Goal: Entertainment & Leisure: Browse casually

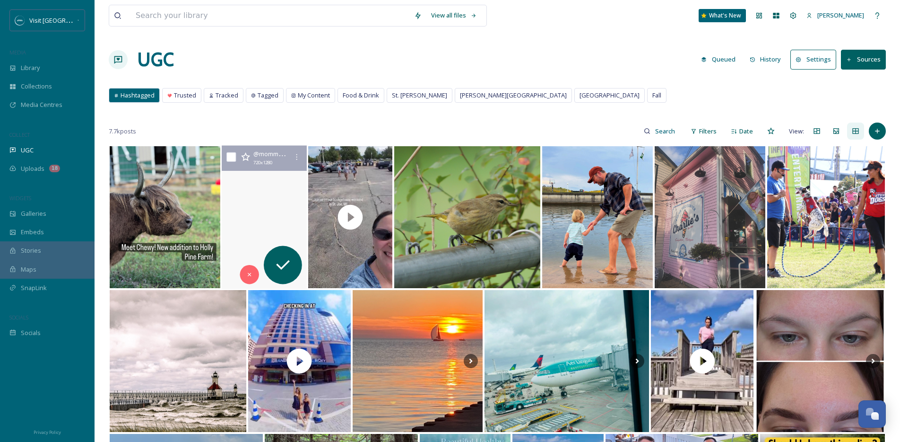
click at [268, 201] on video "🍎 It was the perfect afternoon for apple picking at schultz_farms : overcast, 7…" at bounding box center [264, 217] width 86 height 143
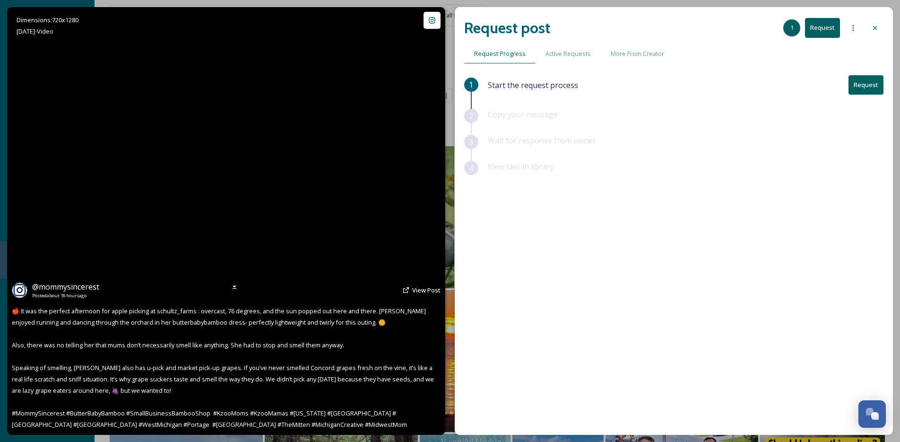
click at [226, 221] on video "🍎 It was the perfect afternoon for apple picking at schultz_farms : overcast, 7…" at bounding box center [226, 220] width 241 height 427
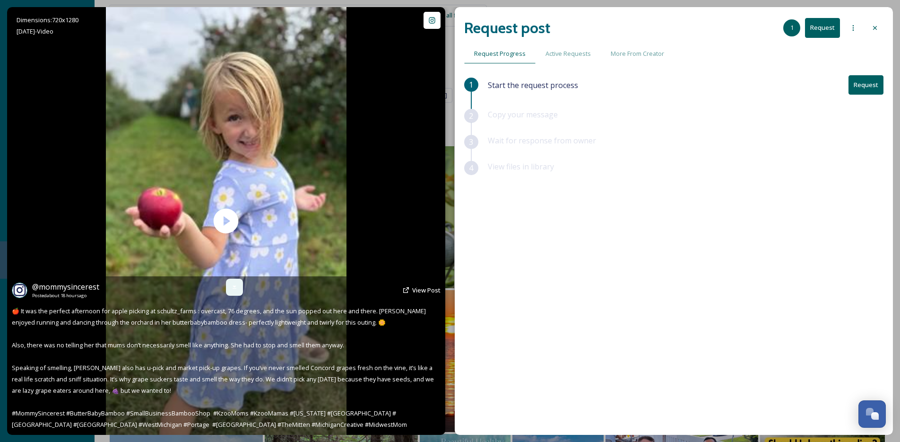
click at [231, 284] on icon at bounding box center [235, 287] width 8 height 8
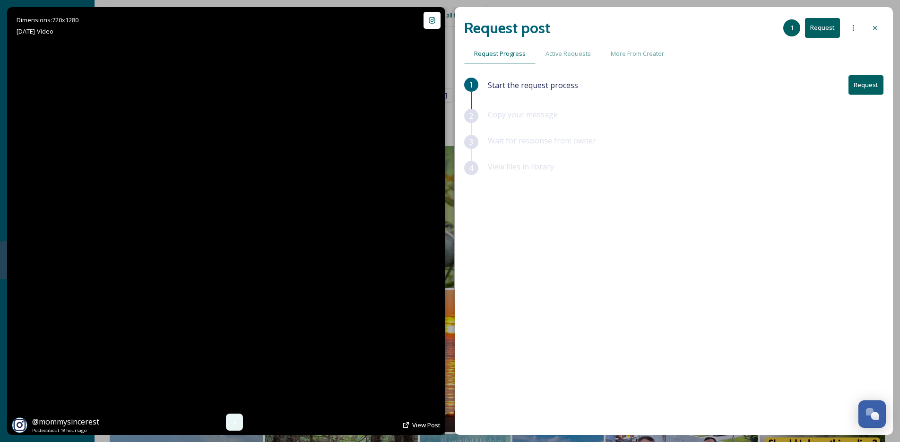
click at [243, 200] on video "🍎 It was the perfect afternoon for apple picking at schultz_farms : overcast, 7…" at bounding box center [226, 220] width 241 height 427
click at [243, 199] on video "🍎 It was the perfect afternoon for apple picking at schultz_farms : overcast, 7…" at bounding box center [226, 220] width 241 height 427
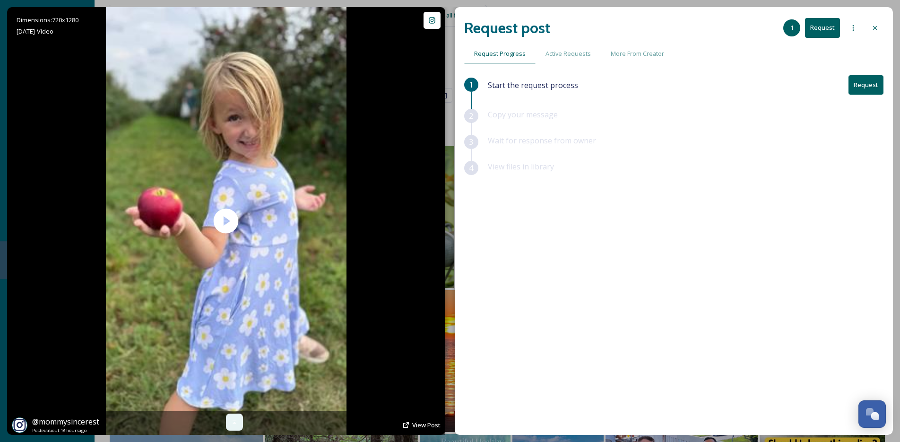
click at [69, 417] on span "@ mommysincerest" at bounding box center [65, 421] width 67 height 10
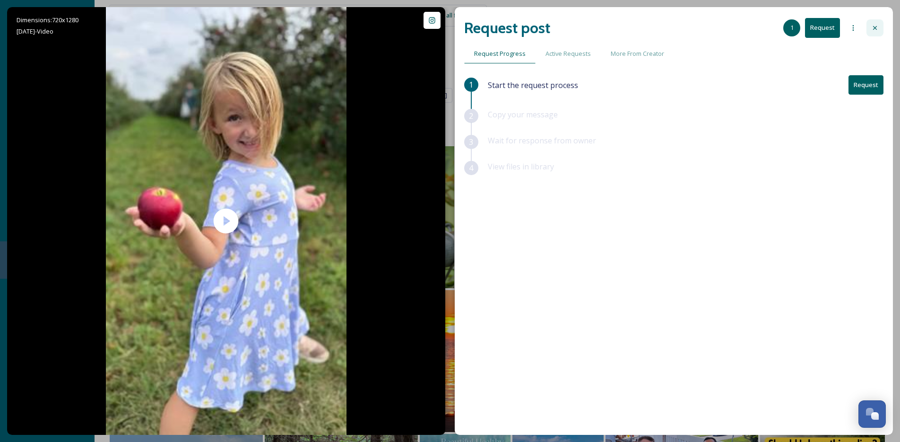
click at [877, 24] on icon at bounding box center [875, 28] width 8 height 8
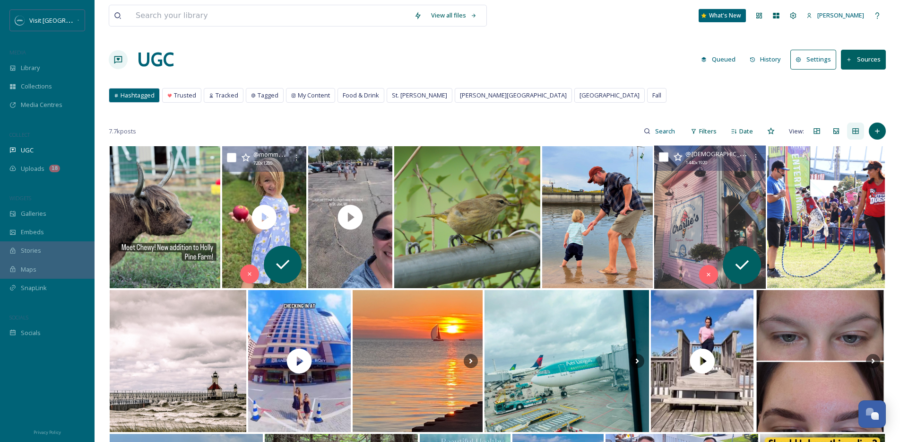
click at [694, 235] on img at bounding box center [710, 217] width 112 height 143
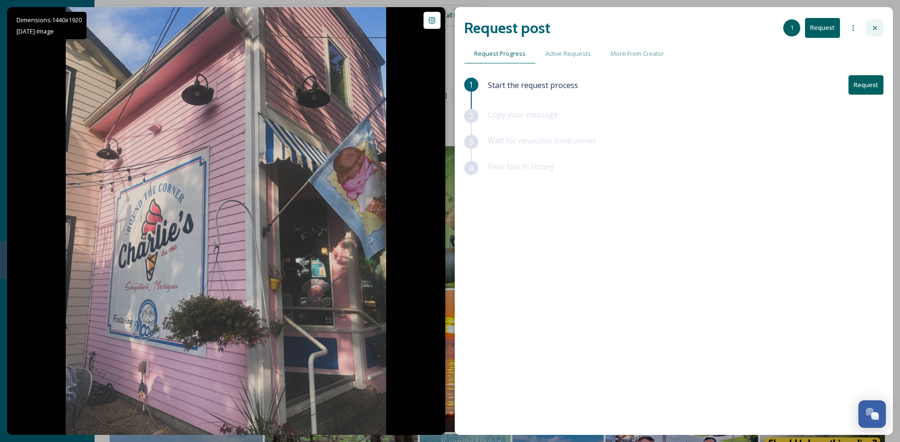
click at [873, 26] on icon at bounding box center [875, 28] width 8 height 8
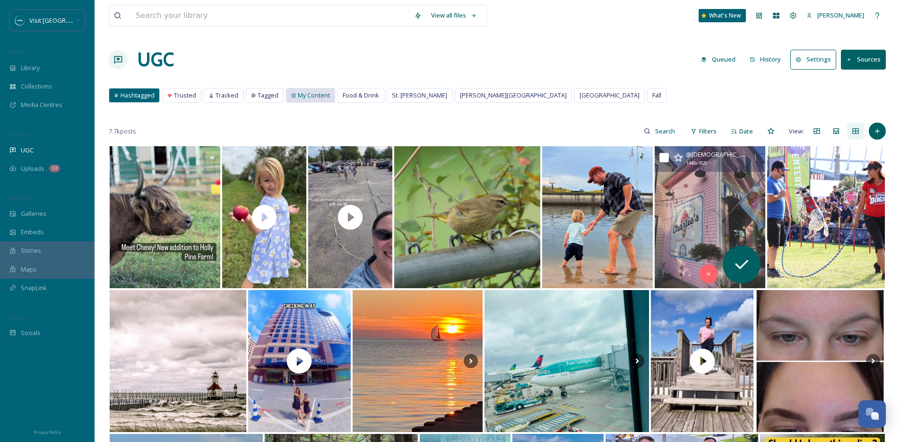
click at [306, 89] on div "My Content" at bounding box center [310, 95] width 48 height 14
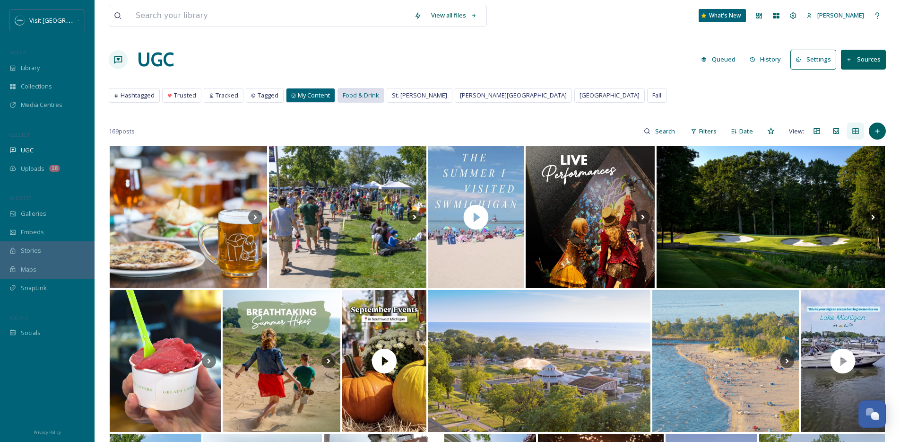
click at [371, 96] on span "Food & Drink" at bounding box center [361, 95] width 36 height 9
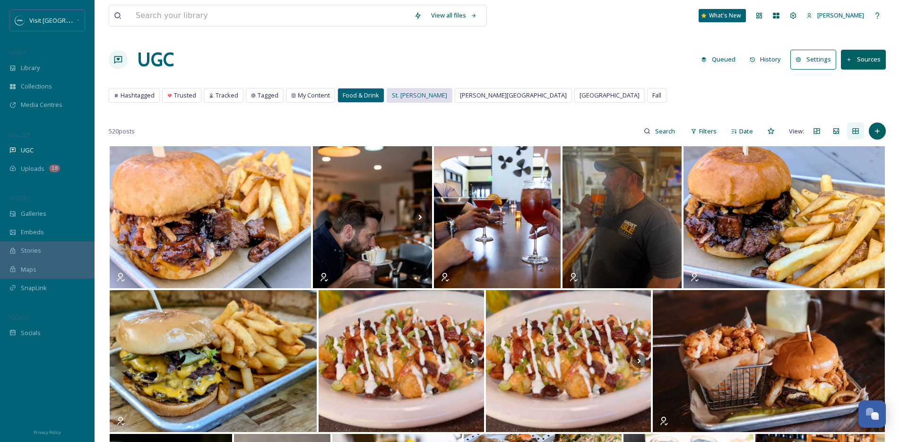
click at [399, 98] on span "St. [PERSON_NAME]" at bounding box center [419, 95] width 55 height 9
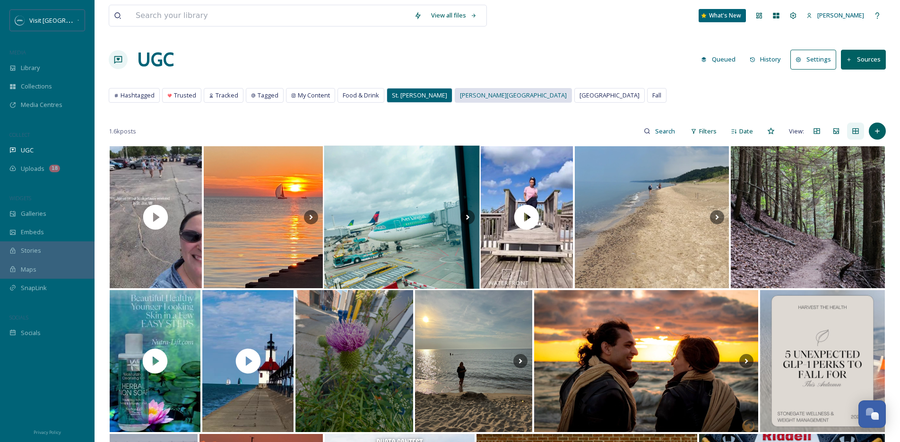
click at [457, 89] on div "[PERSON_NAME][GEOGRAPHIC_DATA]" at bounding box center [513, 95] width 116 height 14
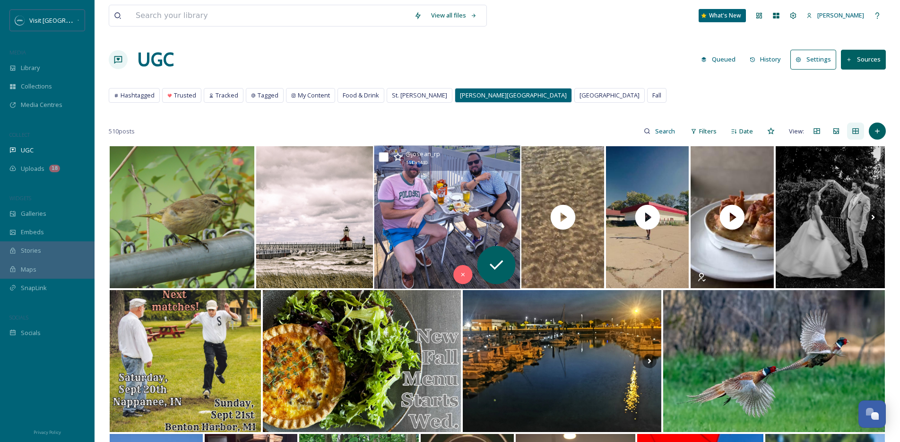
click at [468, 195] on img at bounding box center [447, 217] width 146 height 143
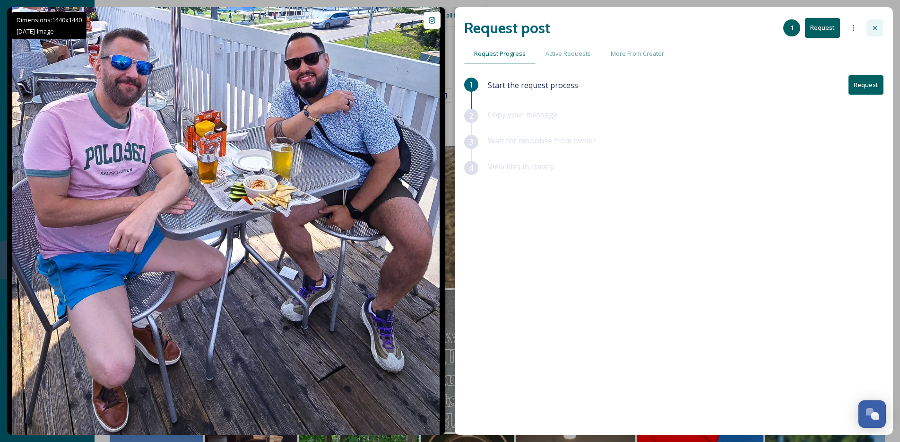
click at [876, 32] on div at bounding box center [875, 27] width 17 height 17
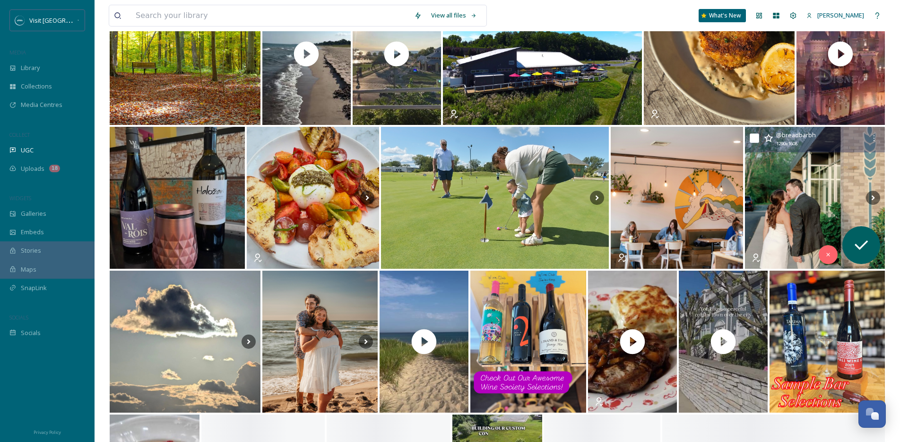
scroll to position [738, 0]
